Goal: Navigation & Orientation: Find specific page/section

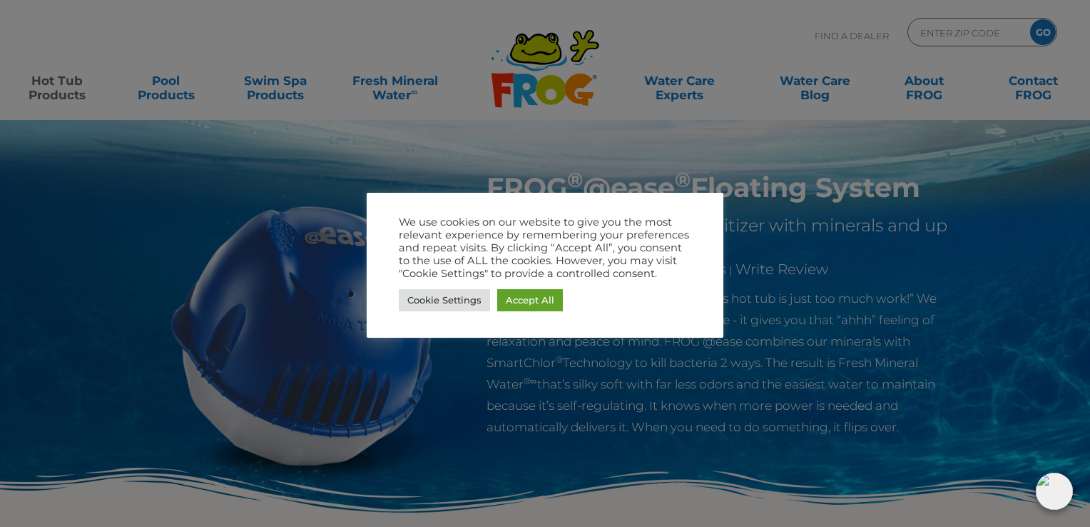
click at [397, 38] on div at bounding box center [545, 263] width 1090 height 527
click at [536, 301] on link "Accept All" at bounding box center [530, 300] width 66 height 22
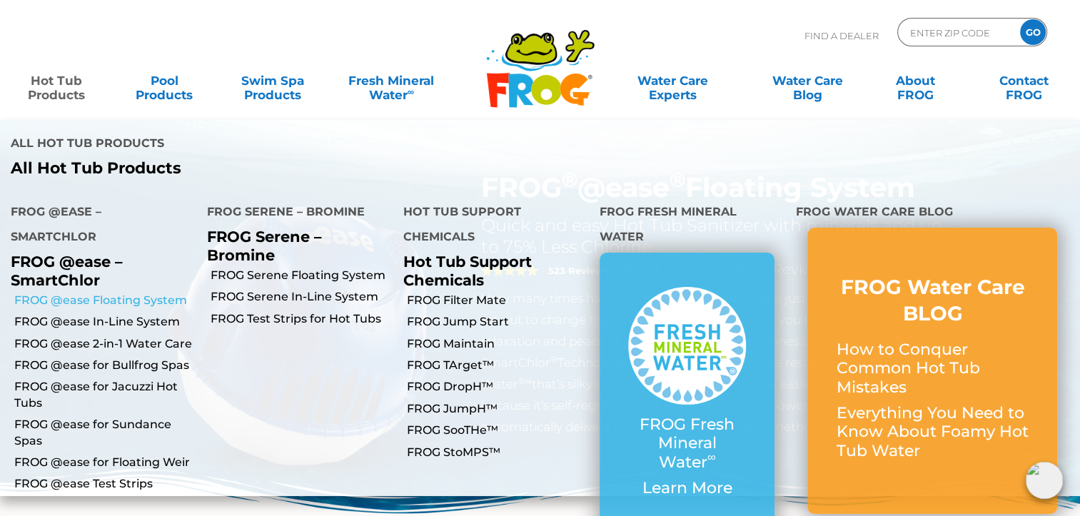
click at [103, 293] on link "FROG @ease Floating System" at bounding box center [105, 301] width 182 height 16
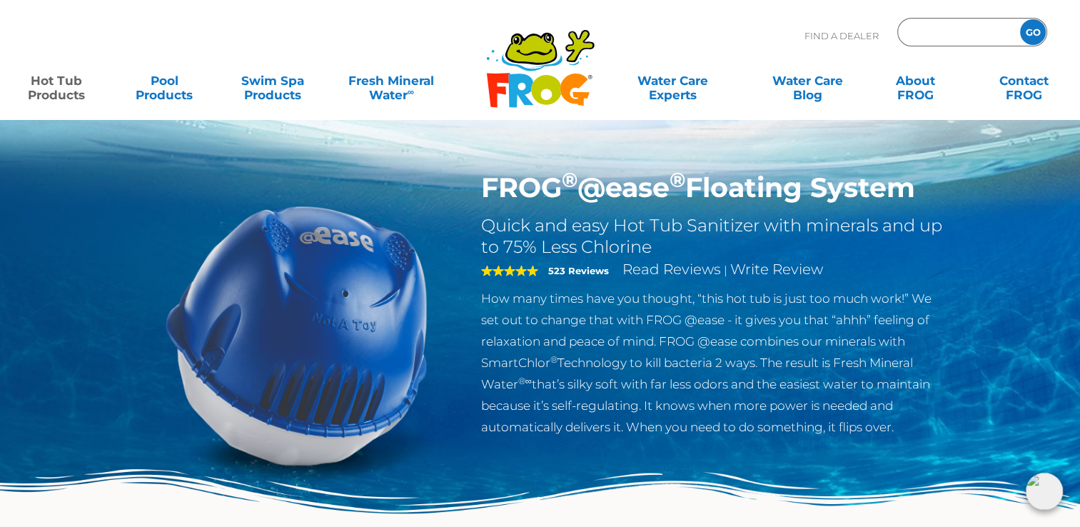
click at [998, 36] on input "Zip Code Form" at bounding box center [956, 32] width 96 height 21
type input "56073"
click at [1033, 31] on input "GO" at bounding box center [1033, 32] width 26 height 26
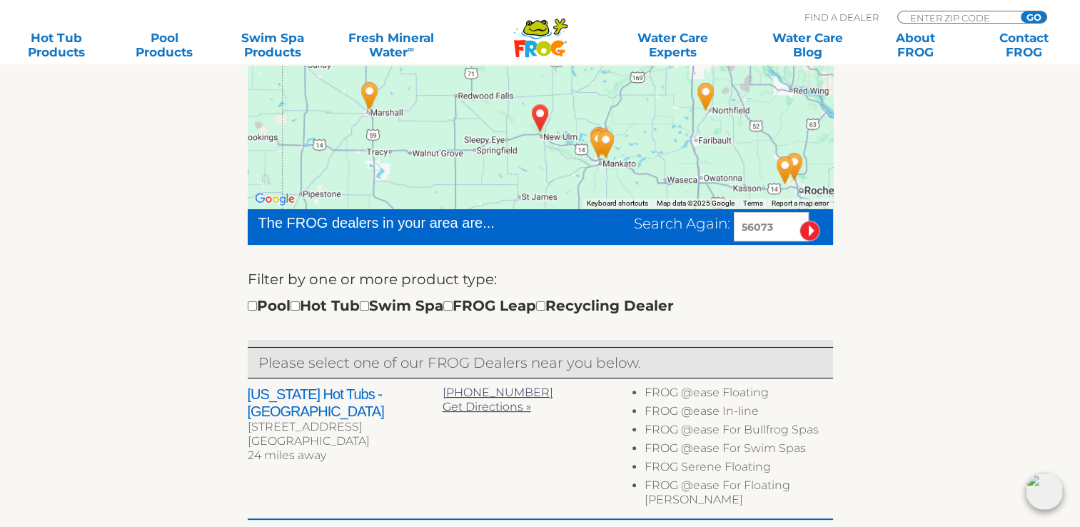
scroll to position [314, 0]
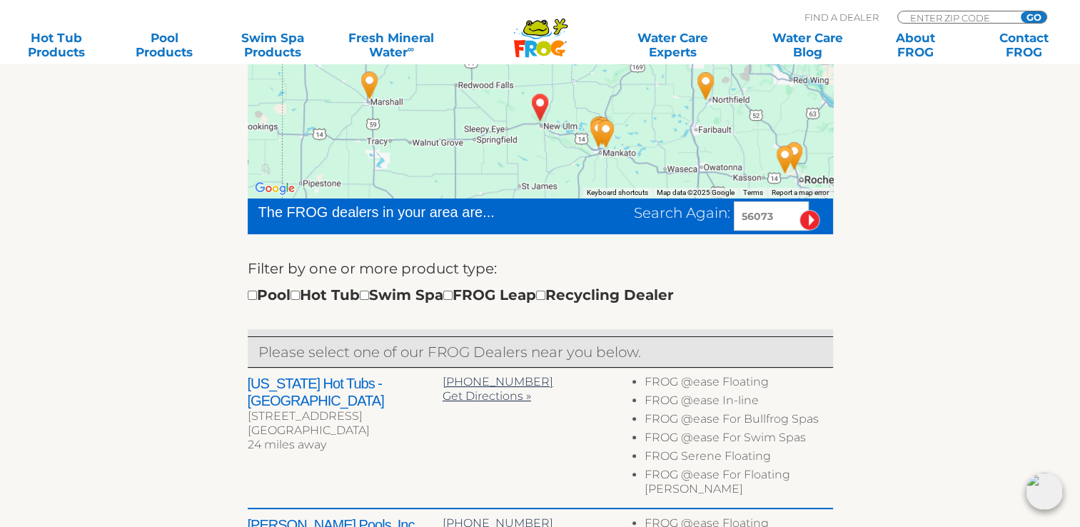
click at [541, 107] on img "ESSIG, MN 56073" at bounding box center [540, 107] width 33 height 39
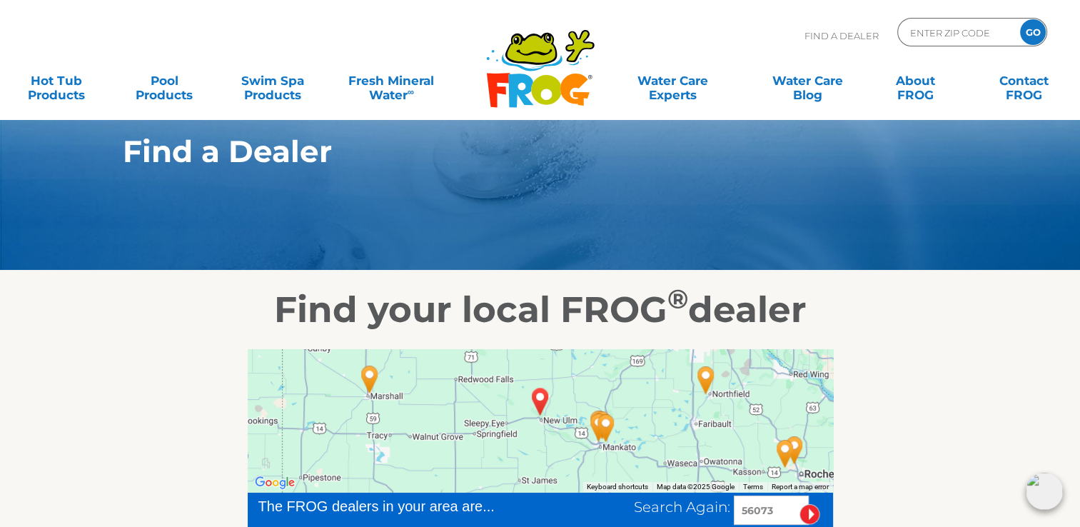
scroll to position [0, 0]
